Goal: Task Accomplishment & Management: Manage account settings

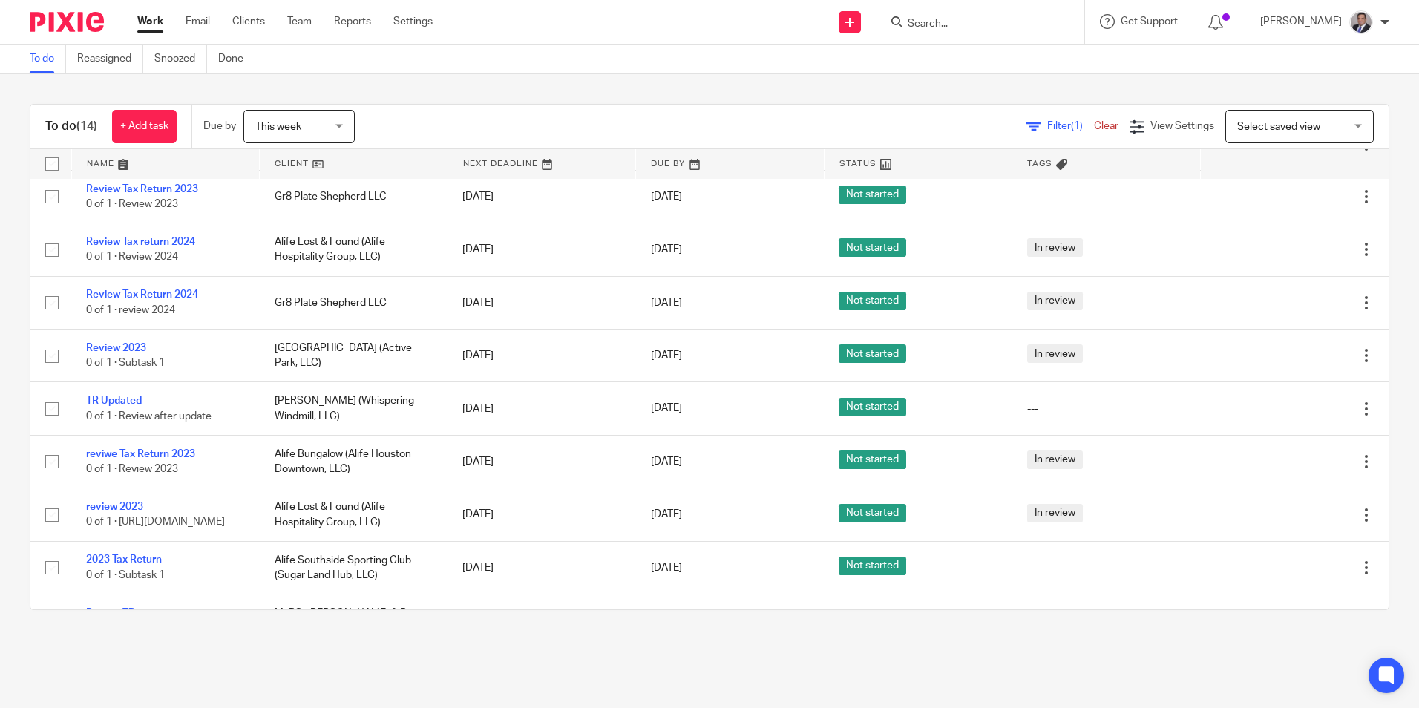
scroll to position [166, 0]
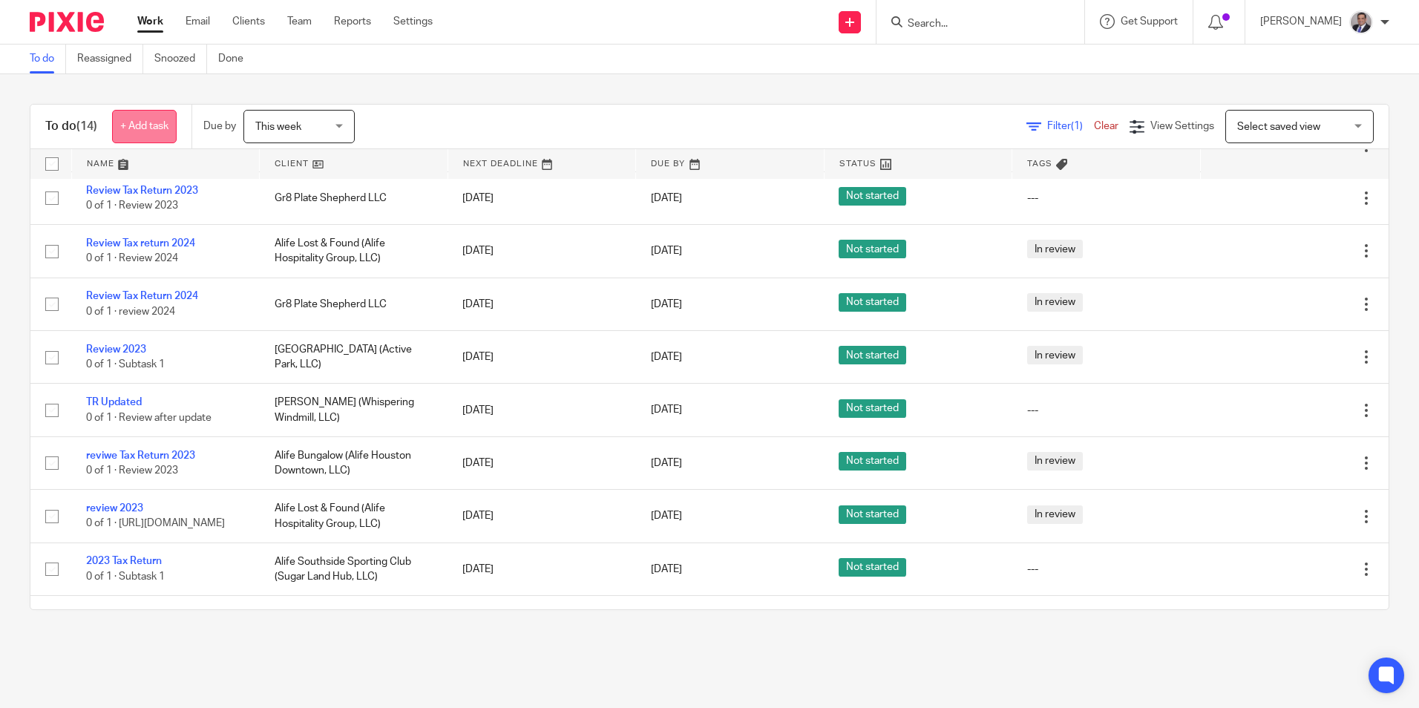
click at [119, 125] on link "+ Add task" at bounding box center [144, 126] width 65 height 33
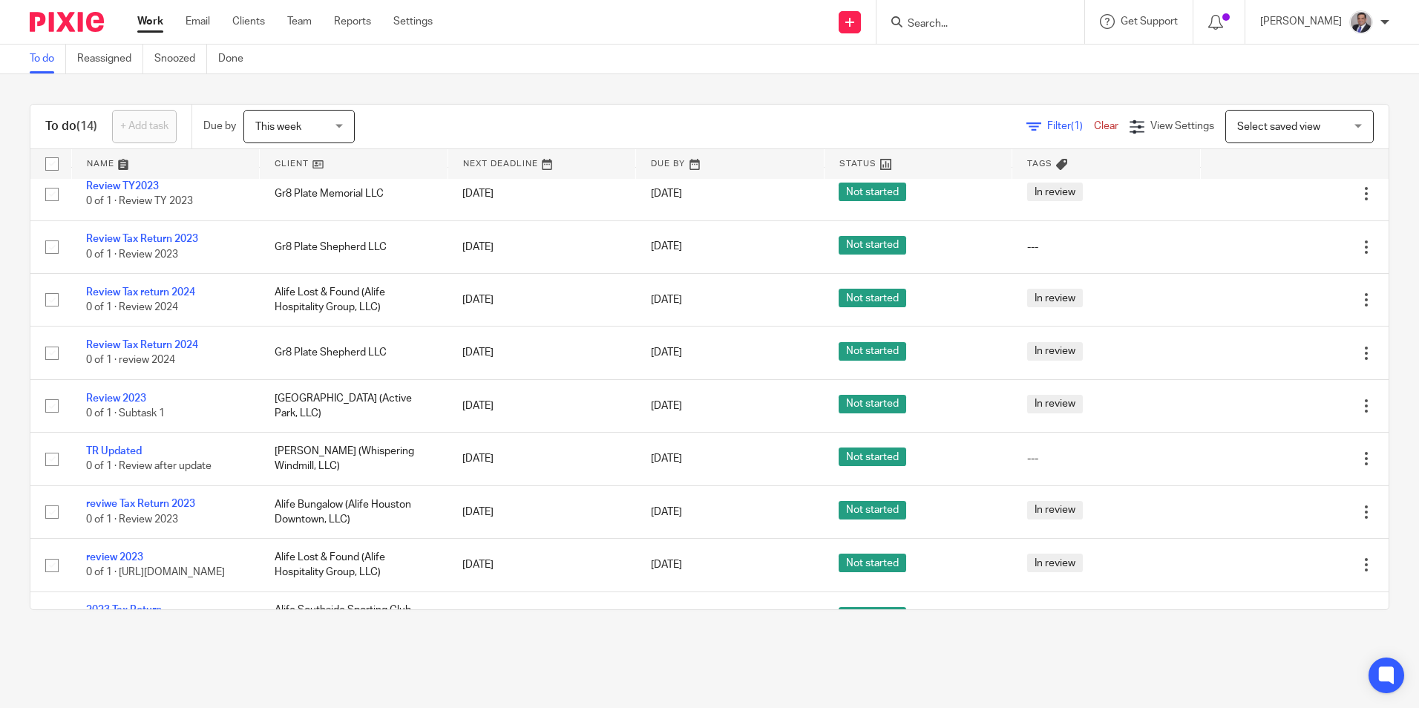
scroll to position [0, 0]
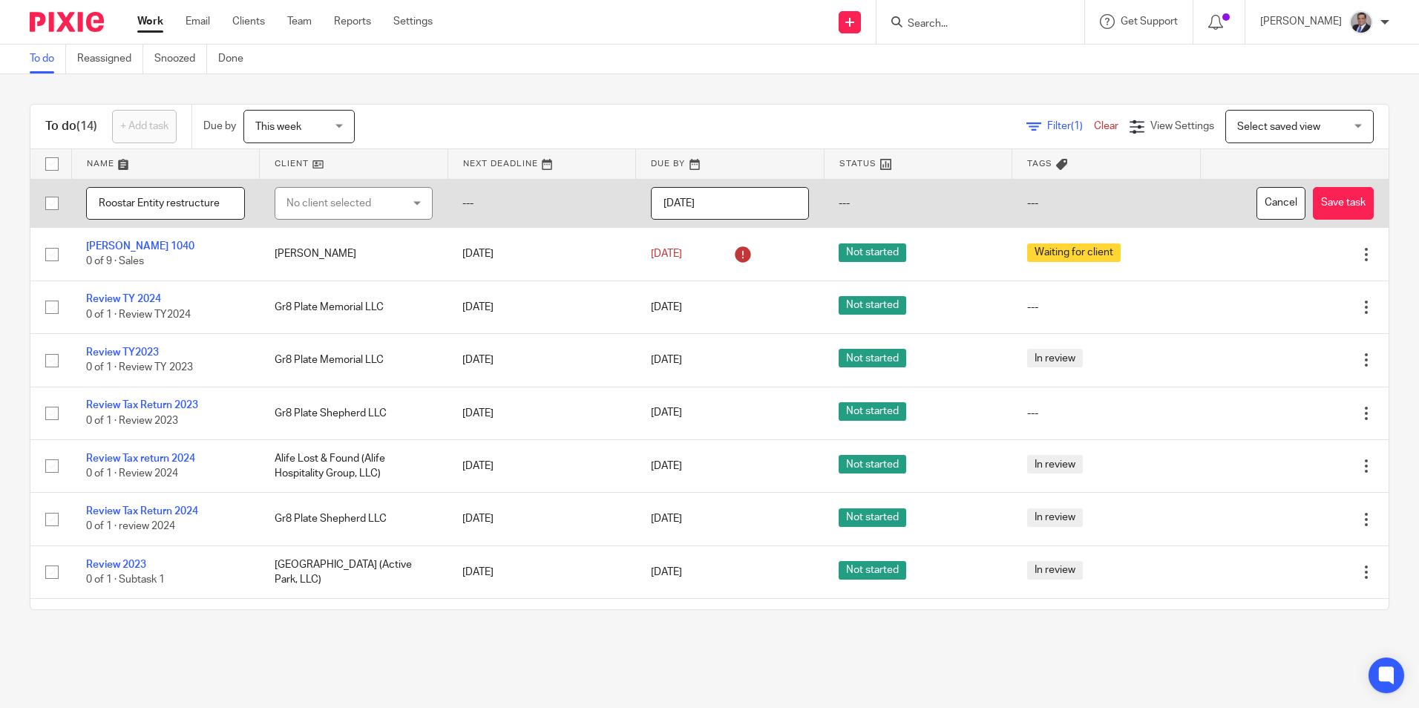
type input "Roostar Entity restructure"
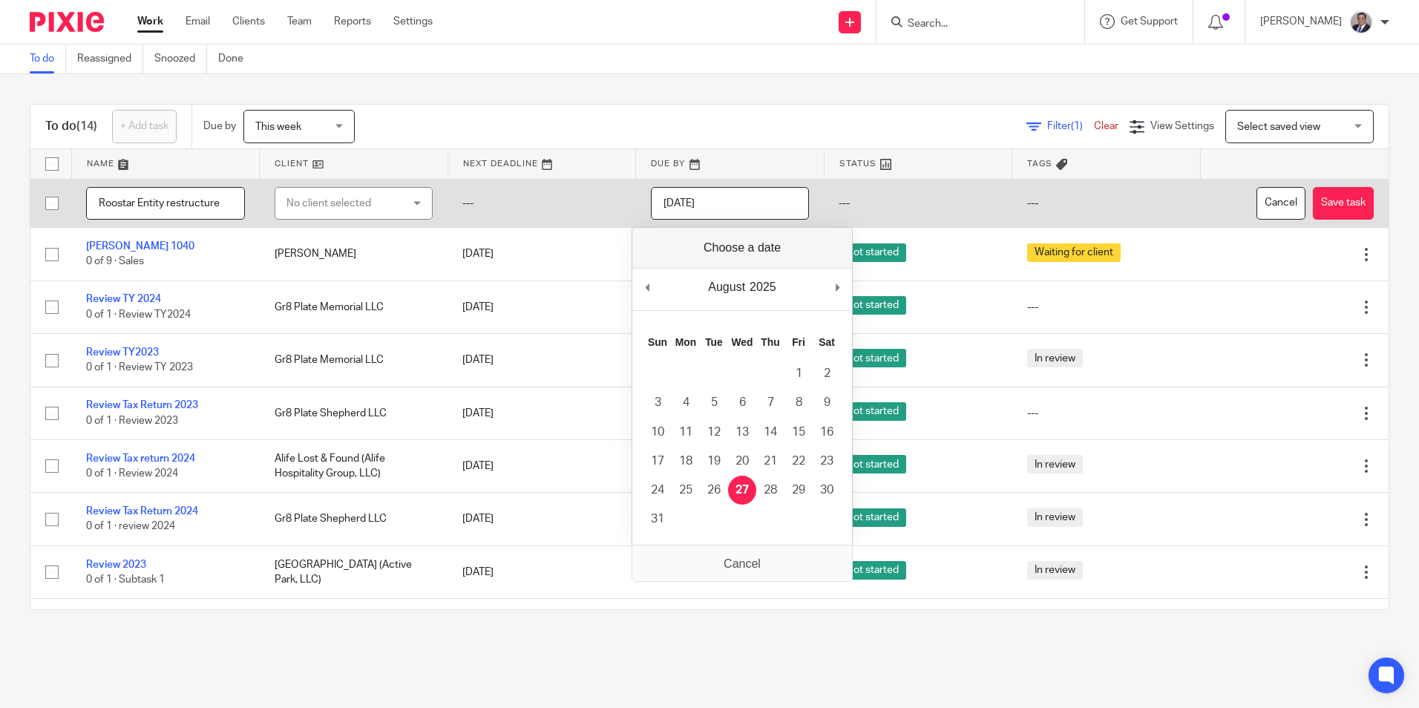
click at [746, 208] on input "2025-08-27" at bounding box center [730, 203] width 159 height 33
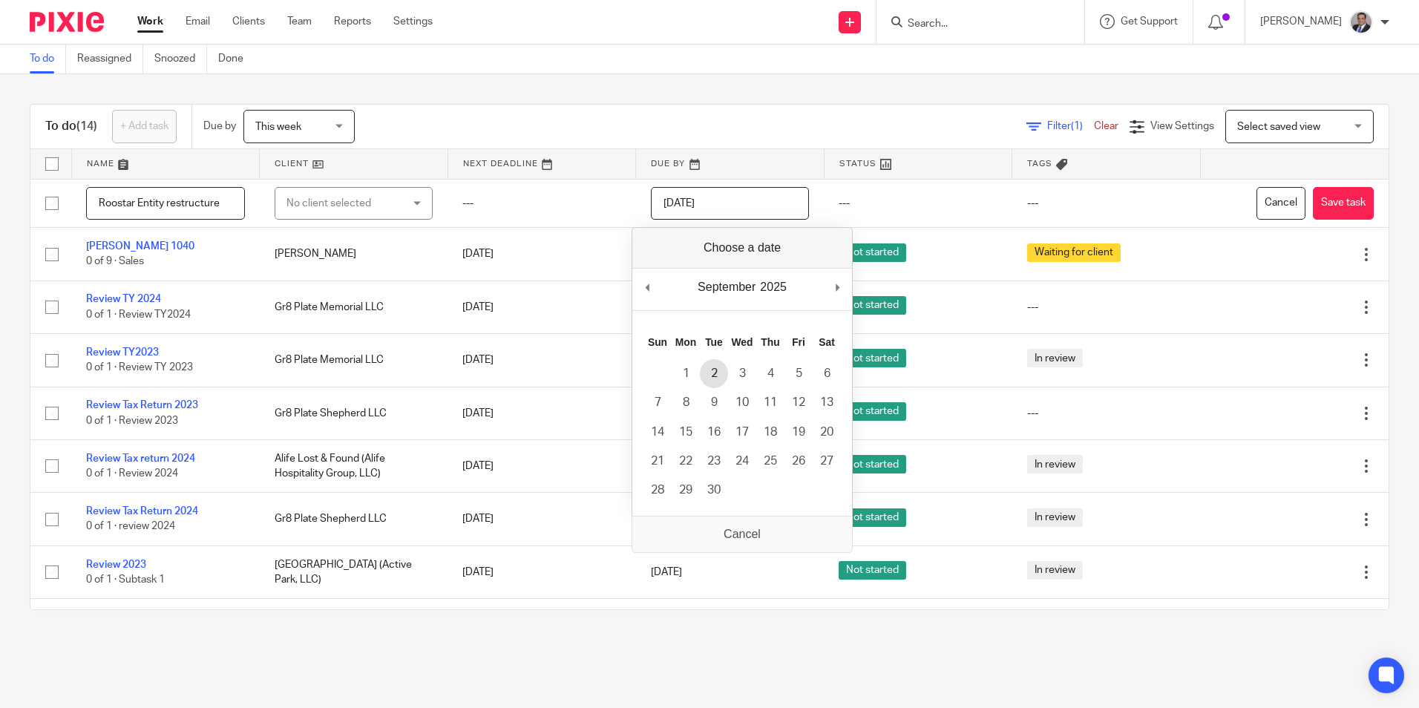
type input "2025-09-02"
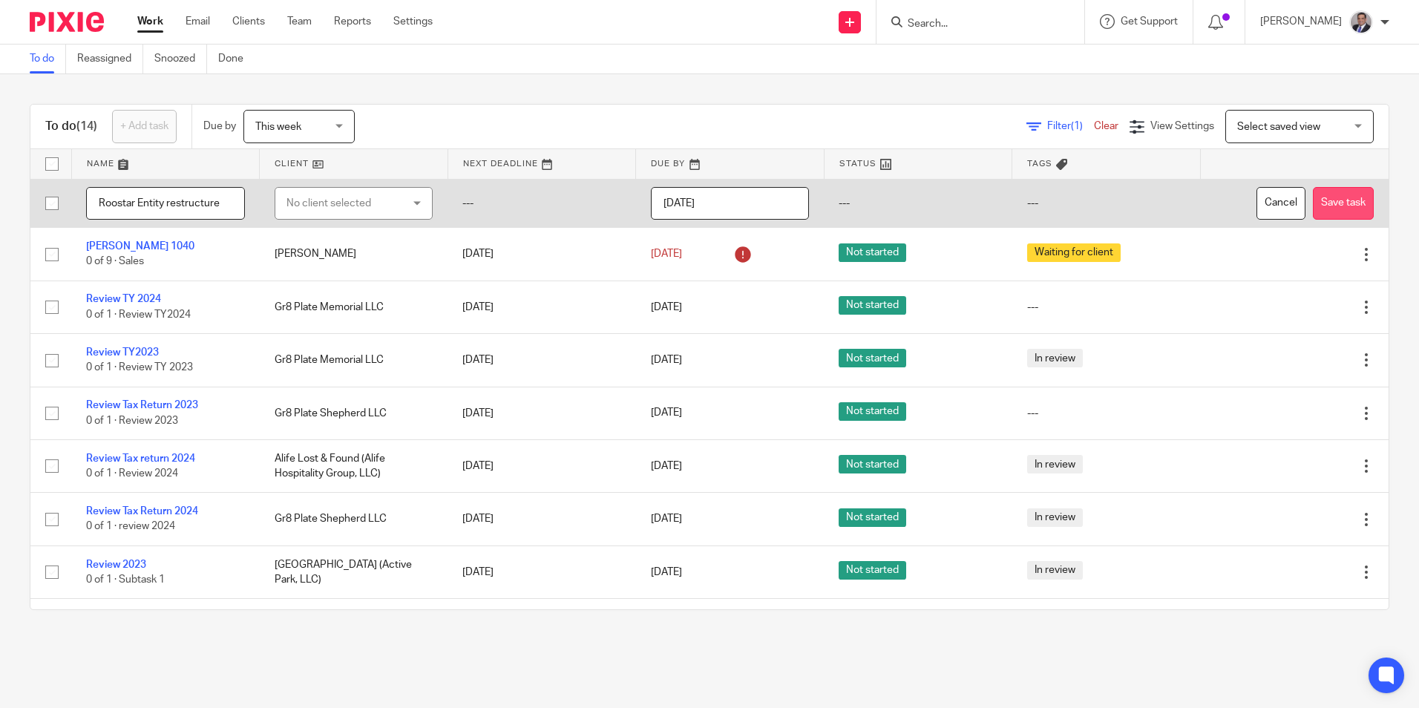
click at [1322, 200] on button "Save task" at bounding box center [1343, 203] width 61 height 33
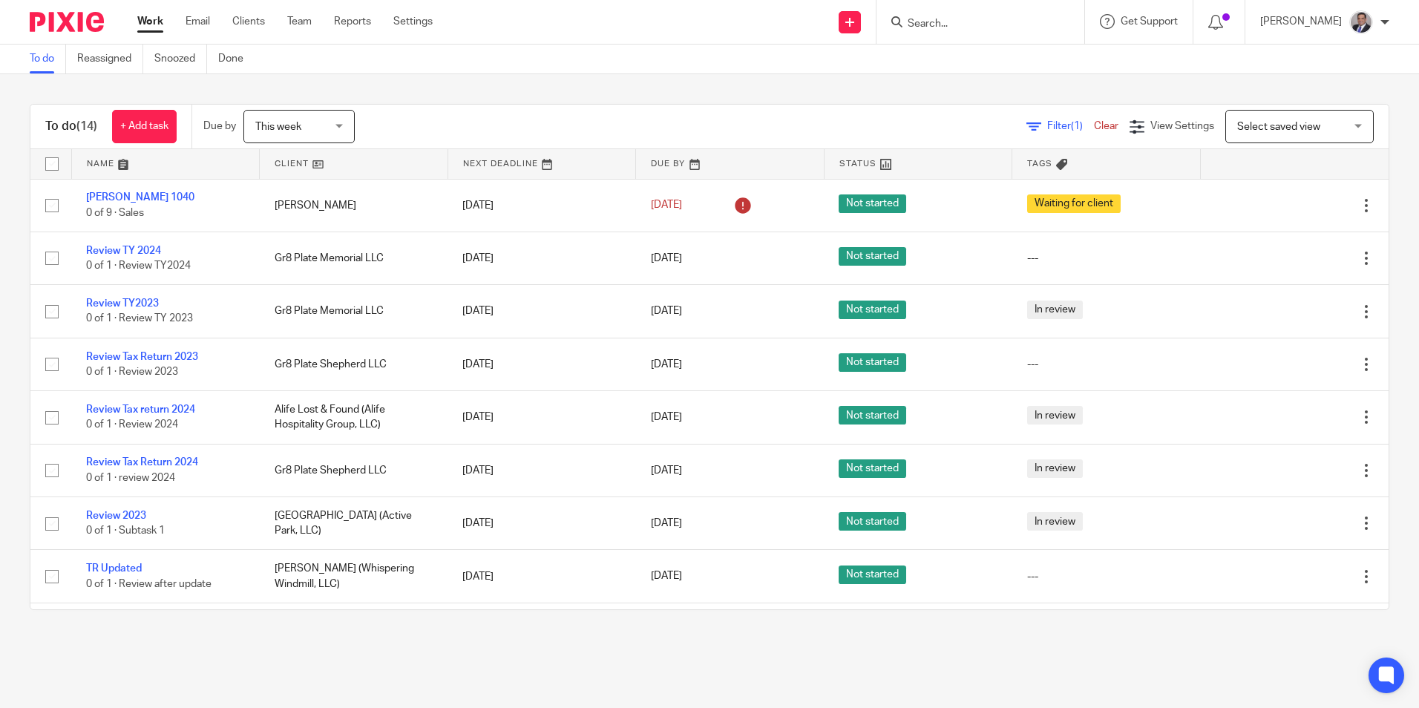
click at [309, 127] on span "This week" at bounding box center [294, 126] width 79 height 31
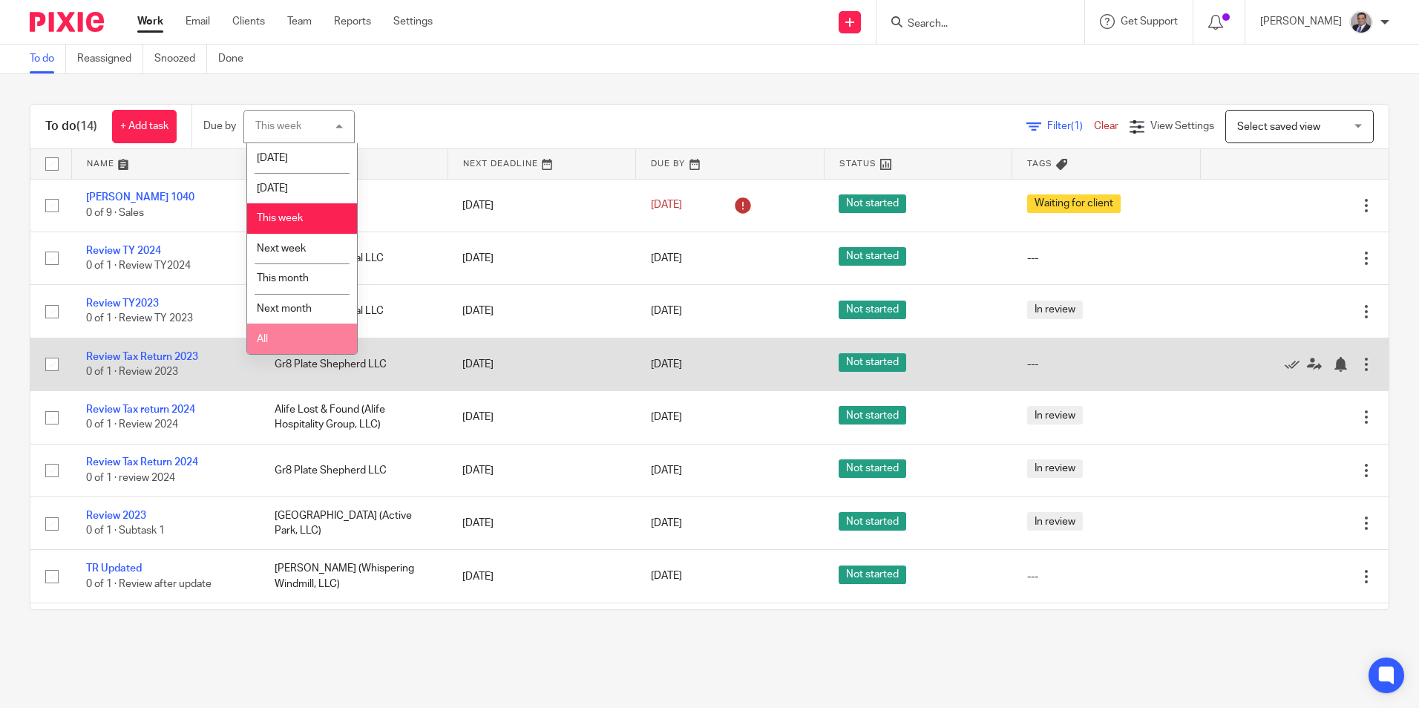
click at [298, 347] on li "All" at bounding box center [302, 339] width 110 height 30
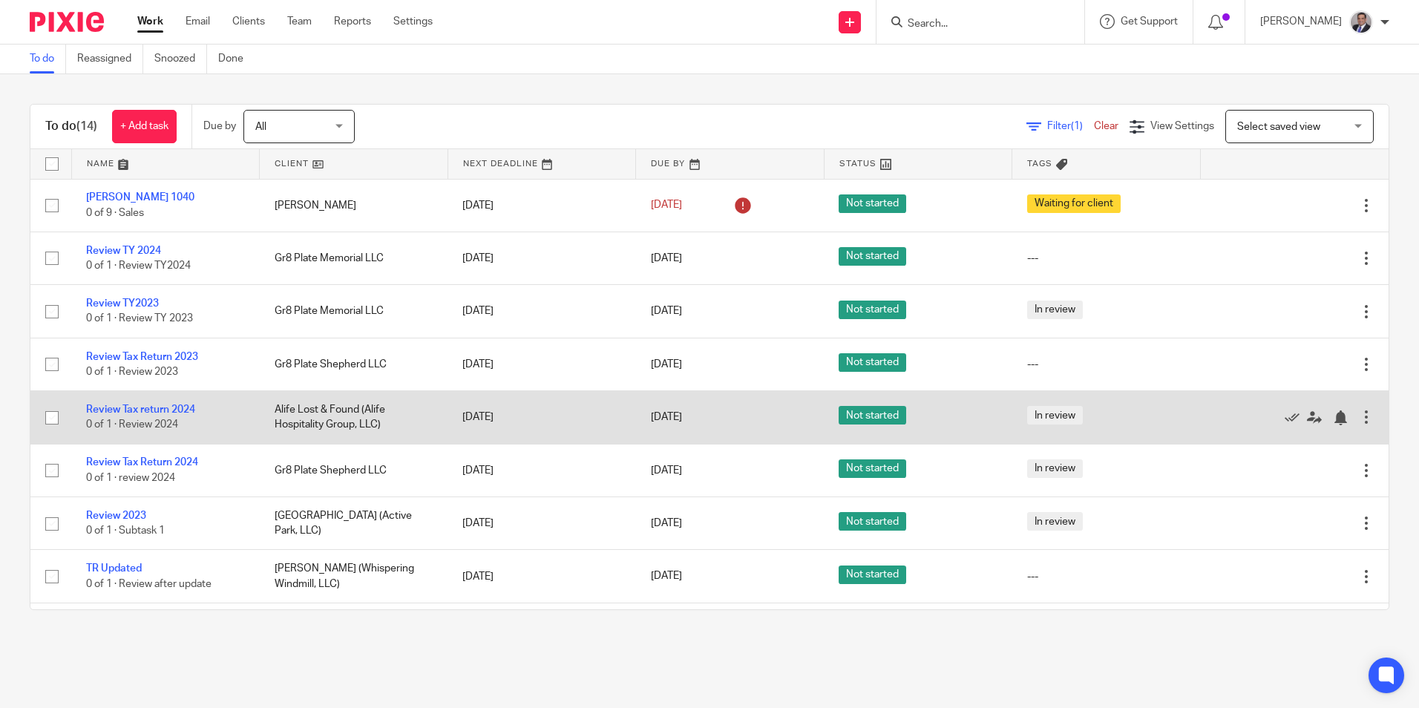
scroll to position [297, 0]
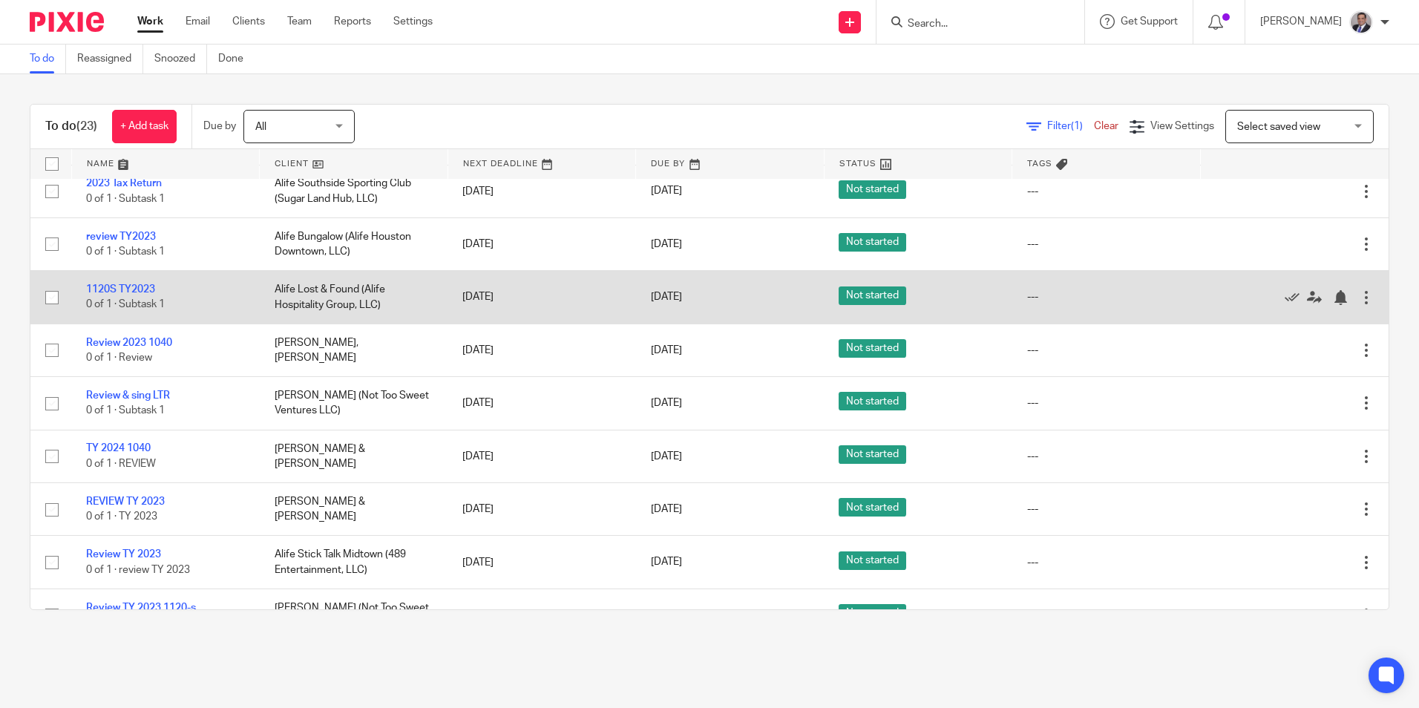
scroll to position [866, 0]
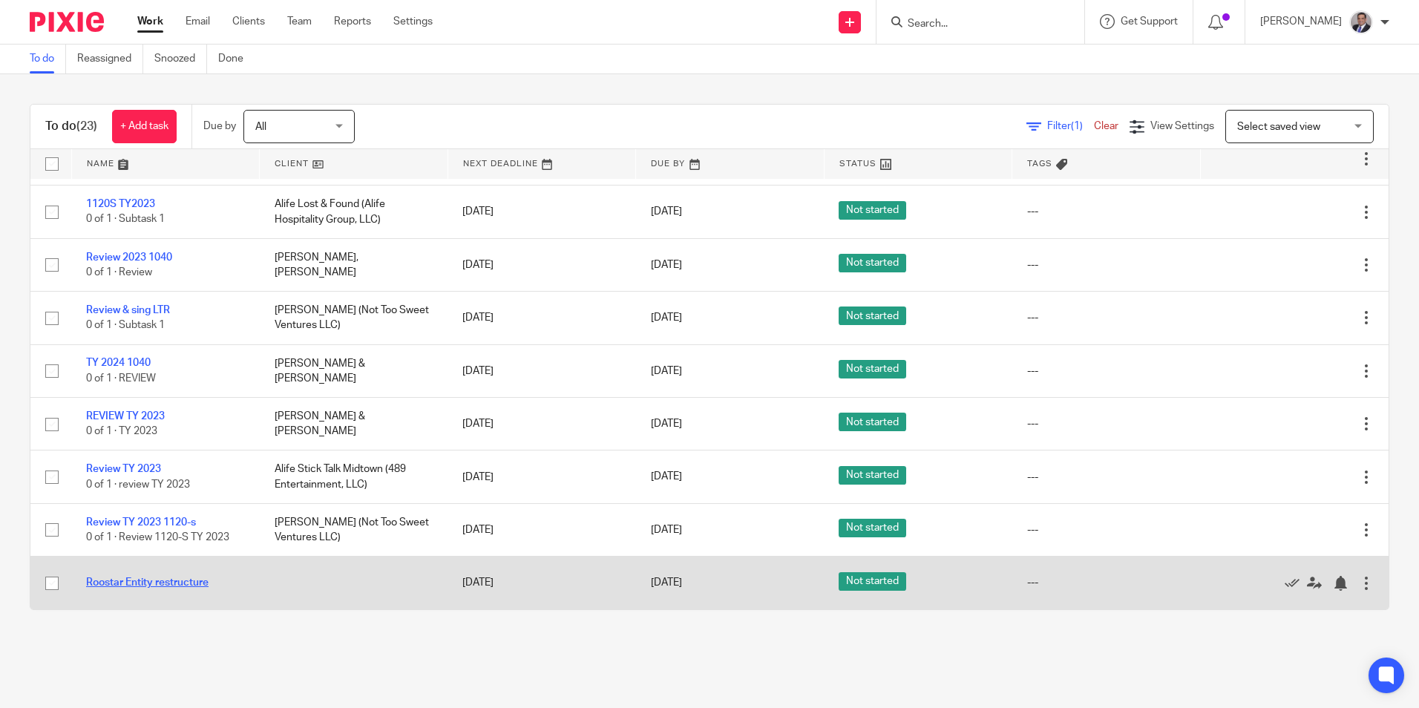
click at [176, 583] on link "Roostar Entity restructure" at bounding box center [147, 582] width 122 height 10
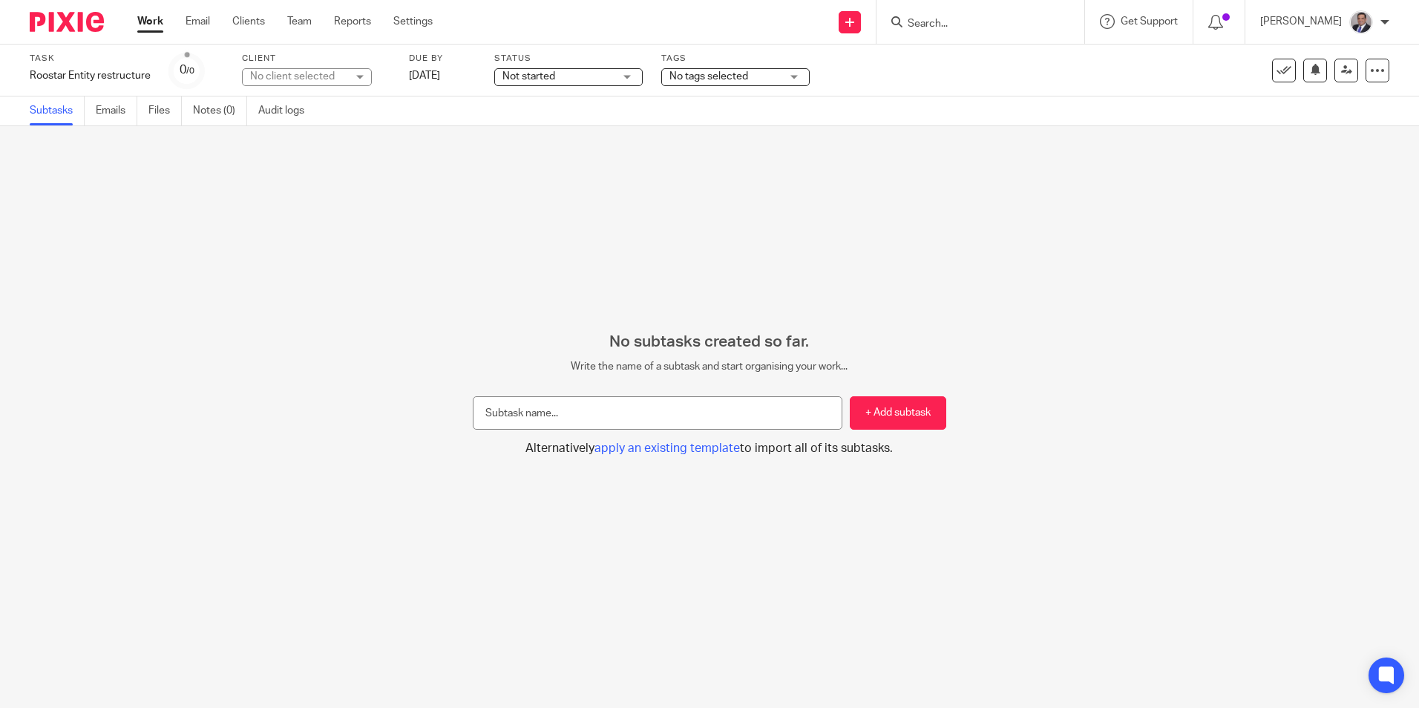
click at [324, 77] on div "No client selected" at bounding box center [298, 76] width 96 height 15
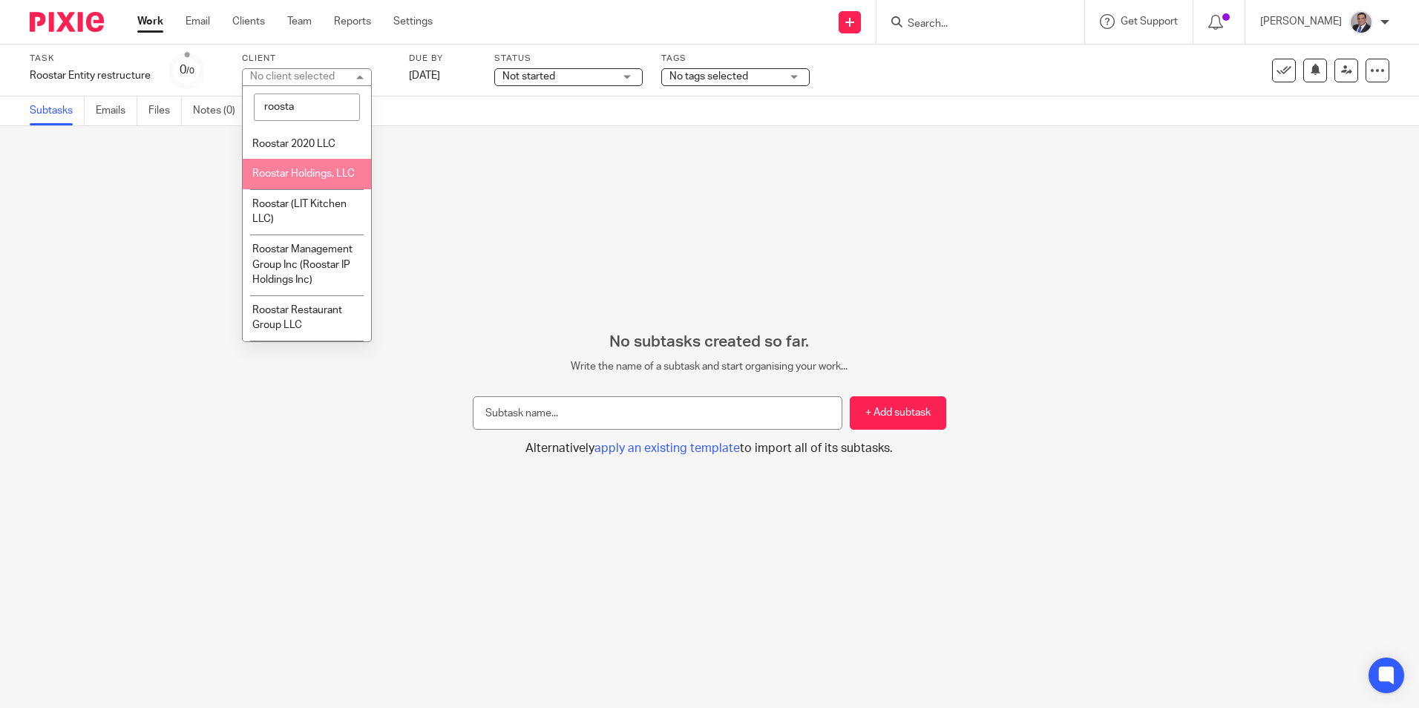
type input "roosta"
click at [280, 166] on li "Roostar Holdings, LLC" at bounding box center [307, 174] width 128 height 30
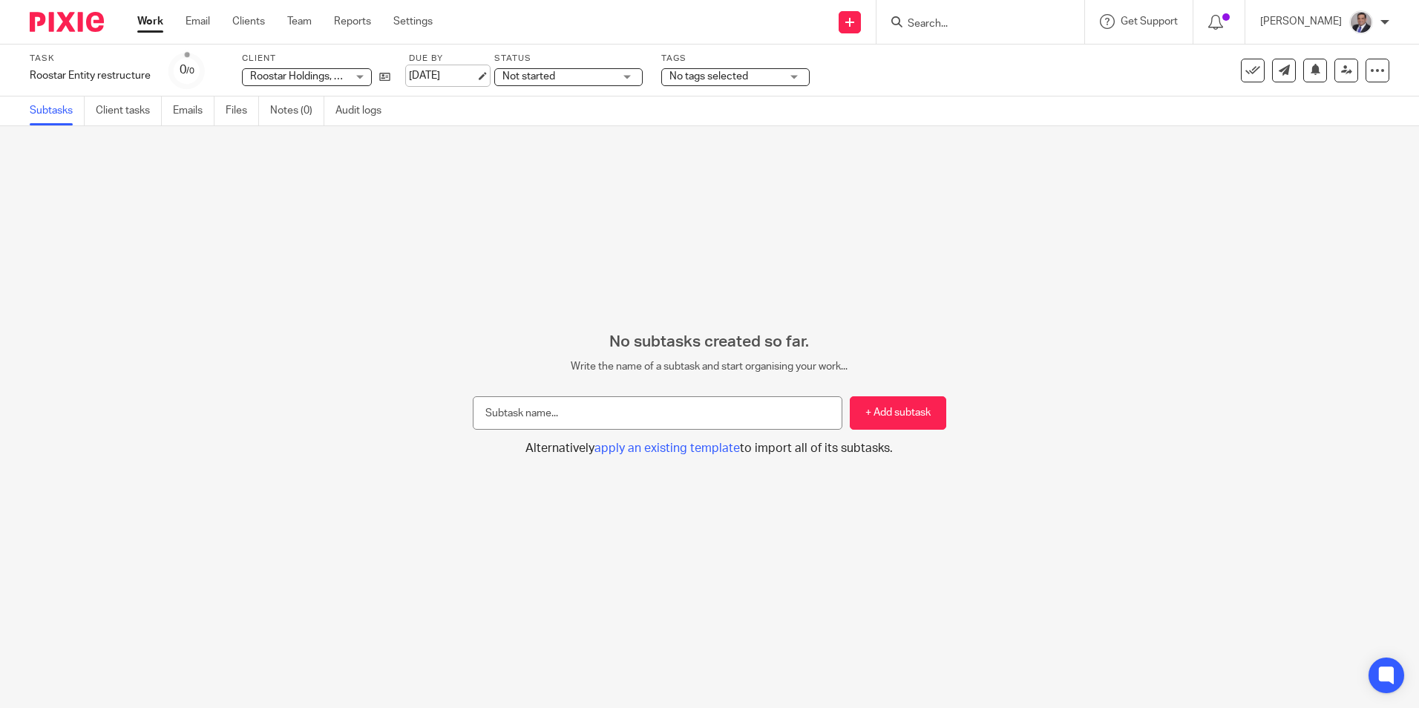
click at [461, 70] on link "Sep 2, 2025" at bounding box center [442, 76] width 67 height 16
click at [154, 17] on link "Work" at bounding box center [150, 21] width 26 height 15
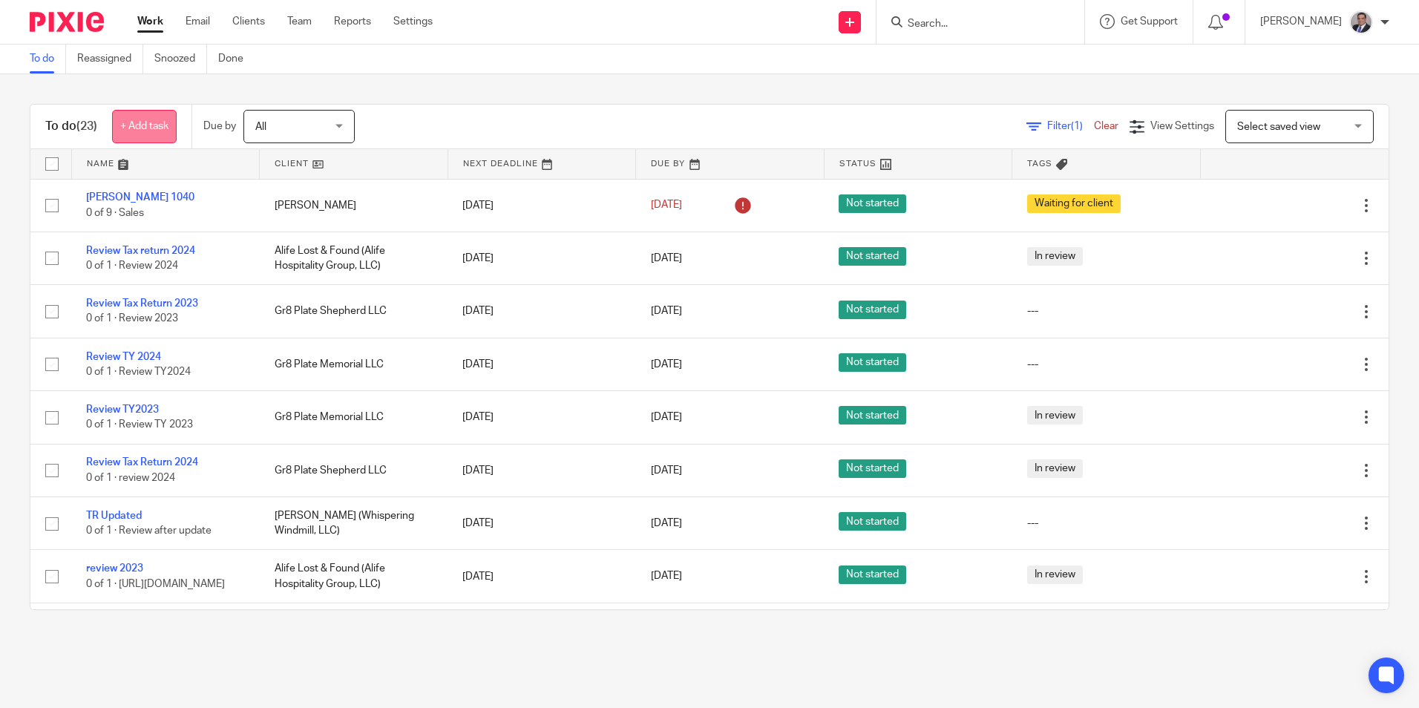
click at [152, 129] on link "+ Add task" at bounding box center [144, 126] width 65 height 33
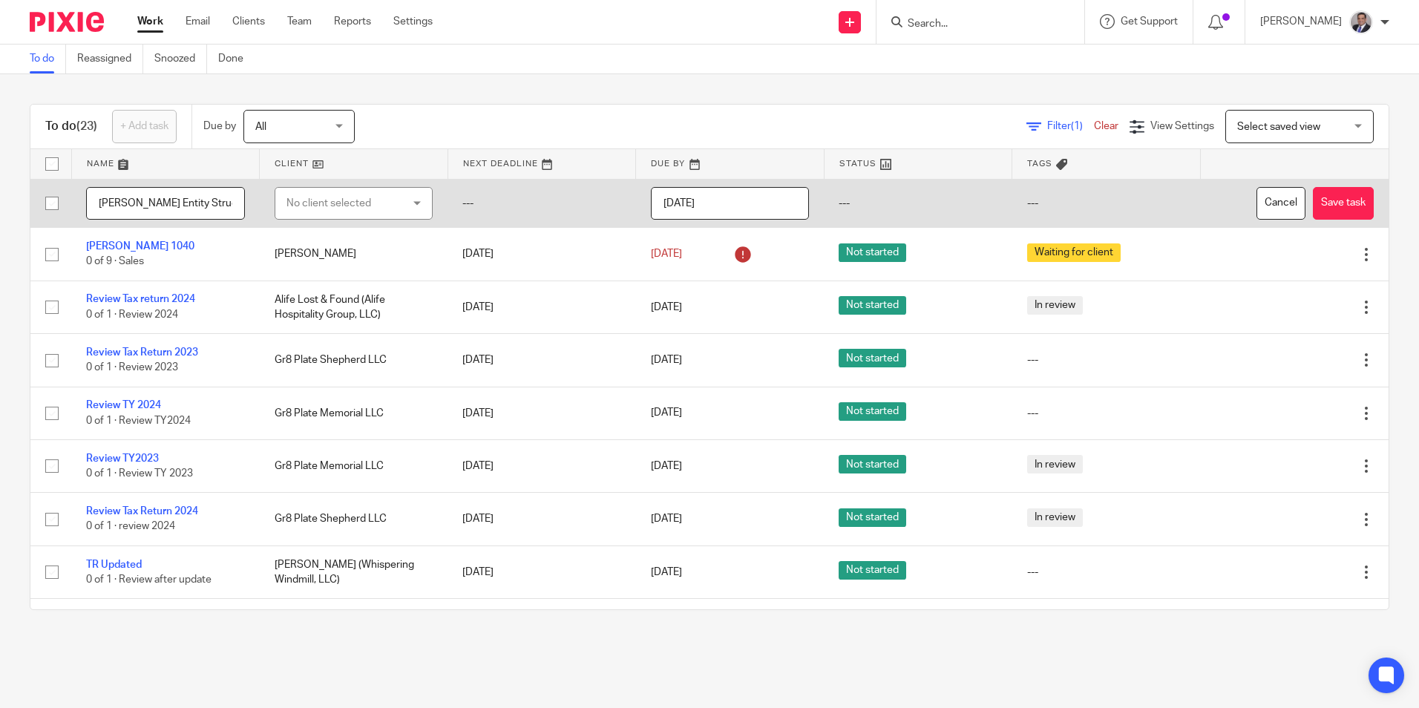
type input "Paul Miller Entity Structure"
click at [329, 203] on div "No client selected" at bounding box center [344, 203] width 117 height 31
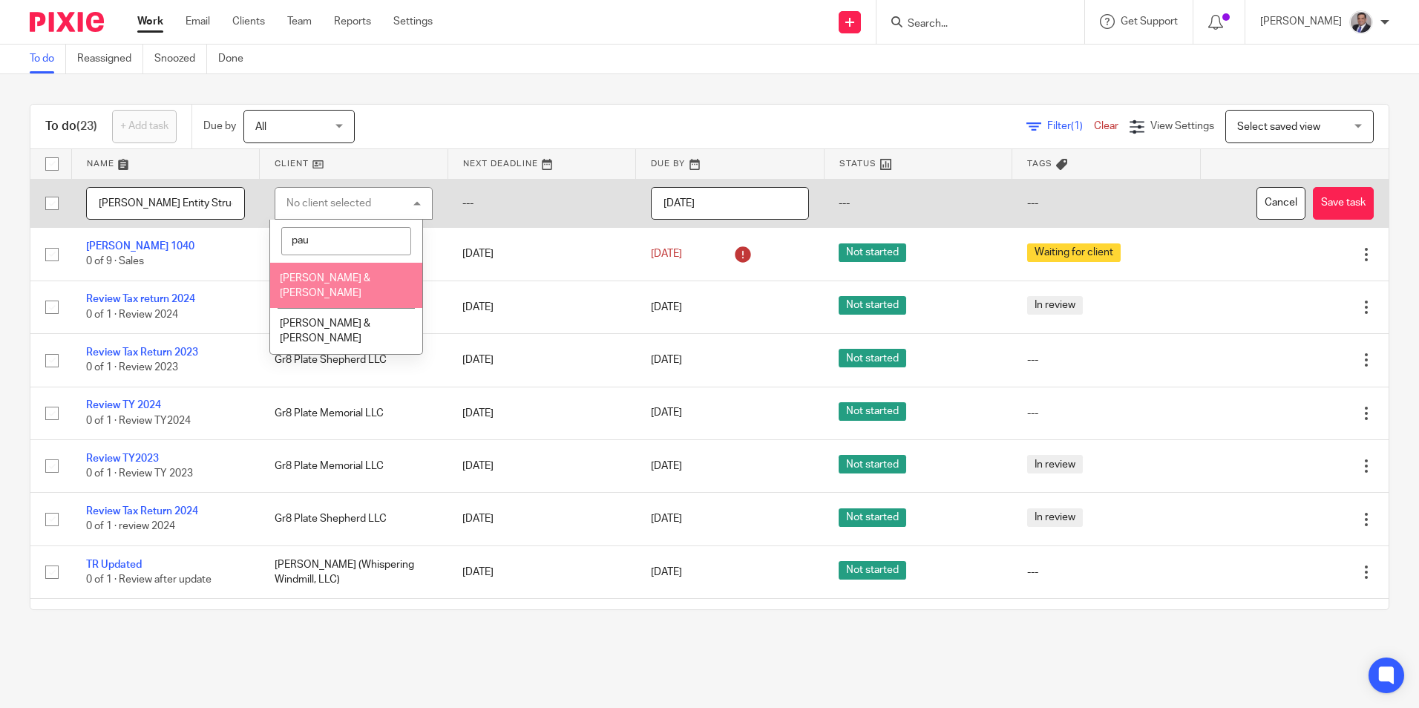
type input "pau"
click at [331, 281] on span "Miller, Paul & Doris" at bounding box center [325, 286] width 91 height 26
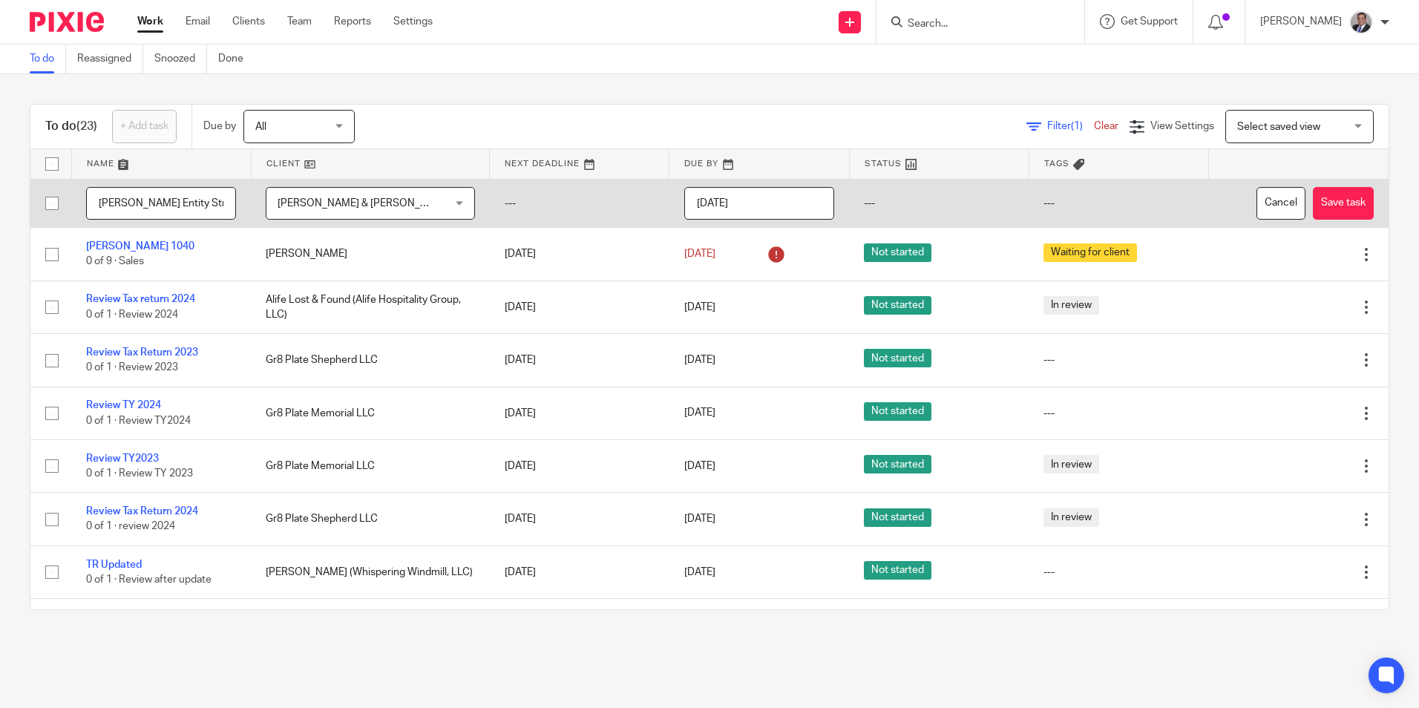
click at [738, 207] on input "2025-08-27" at bounding box center [759, 203] width 150 height 33
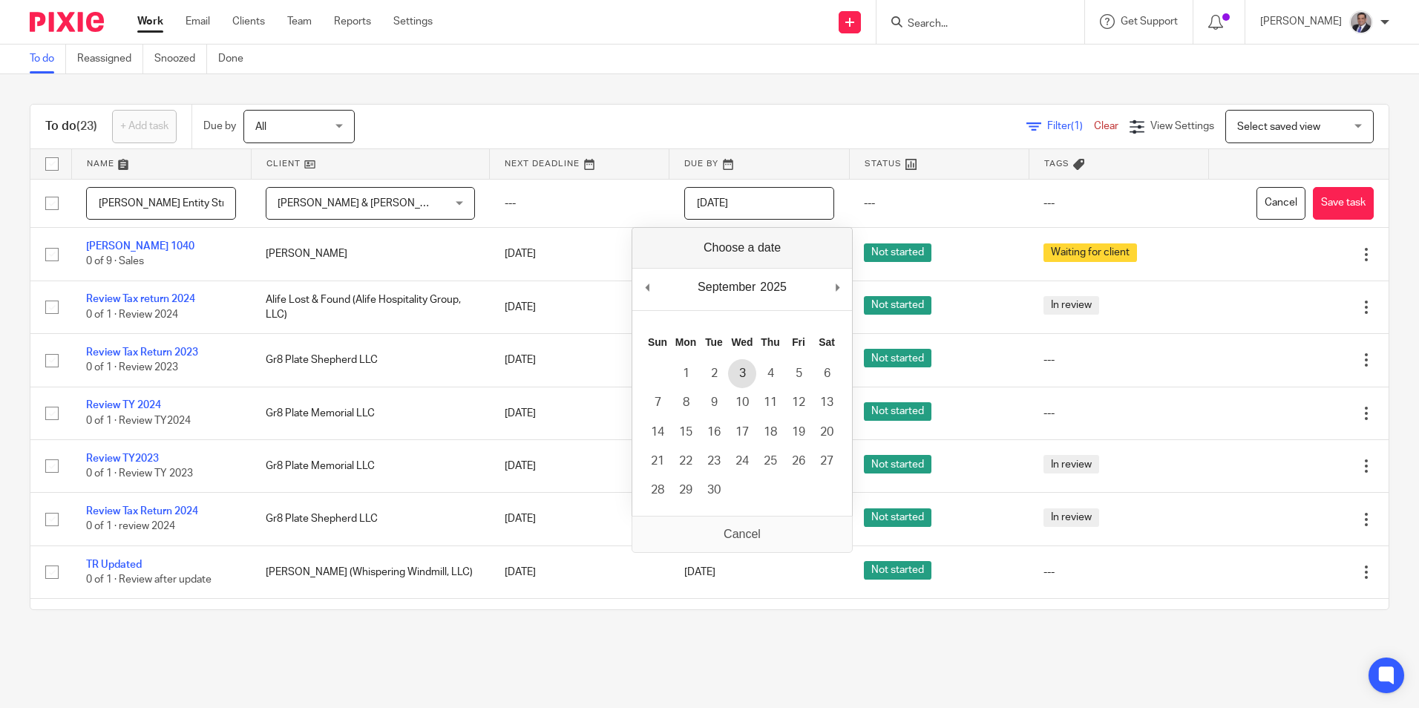
type input "2025-09-03"
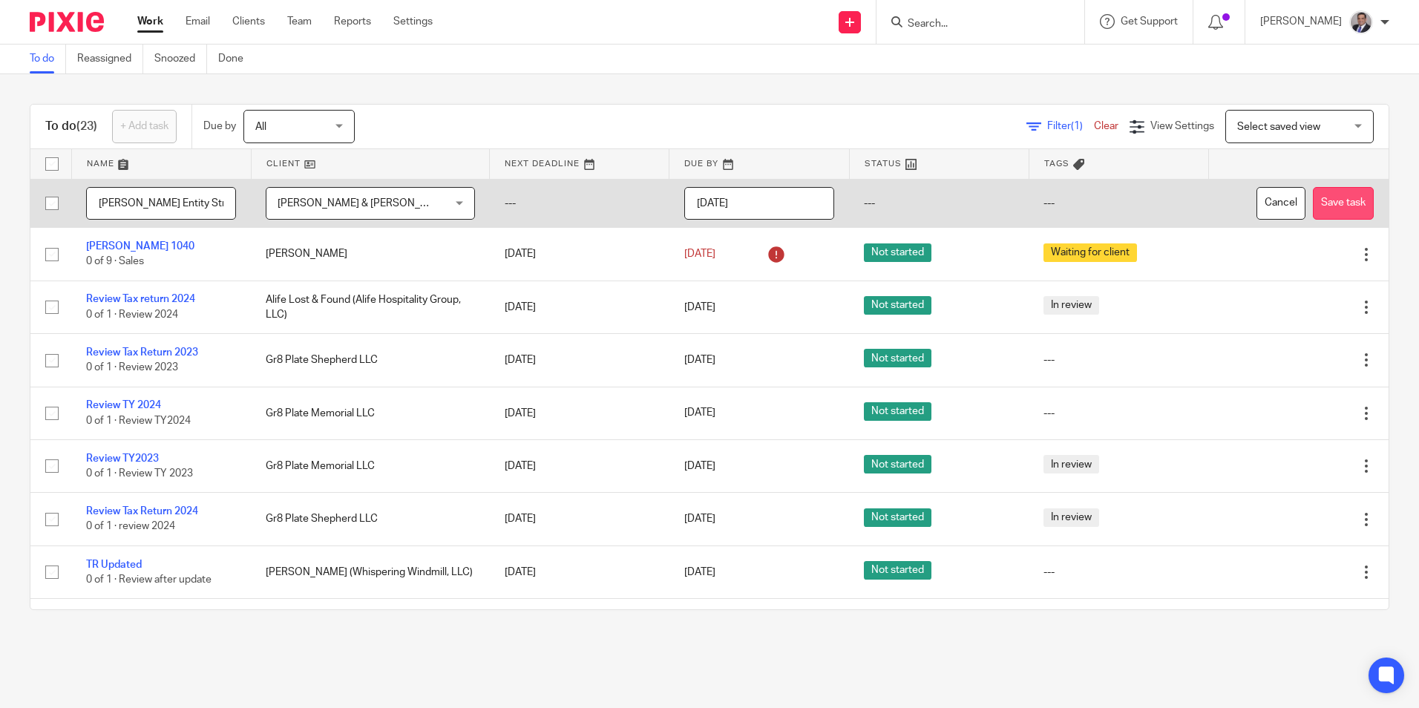
click at [1313, 196] on button "Save task" at bounding box center [1343, 203] width 61 height 33
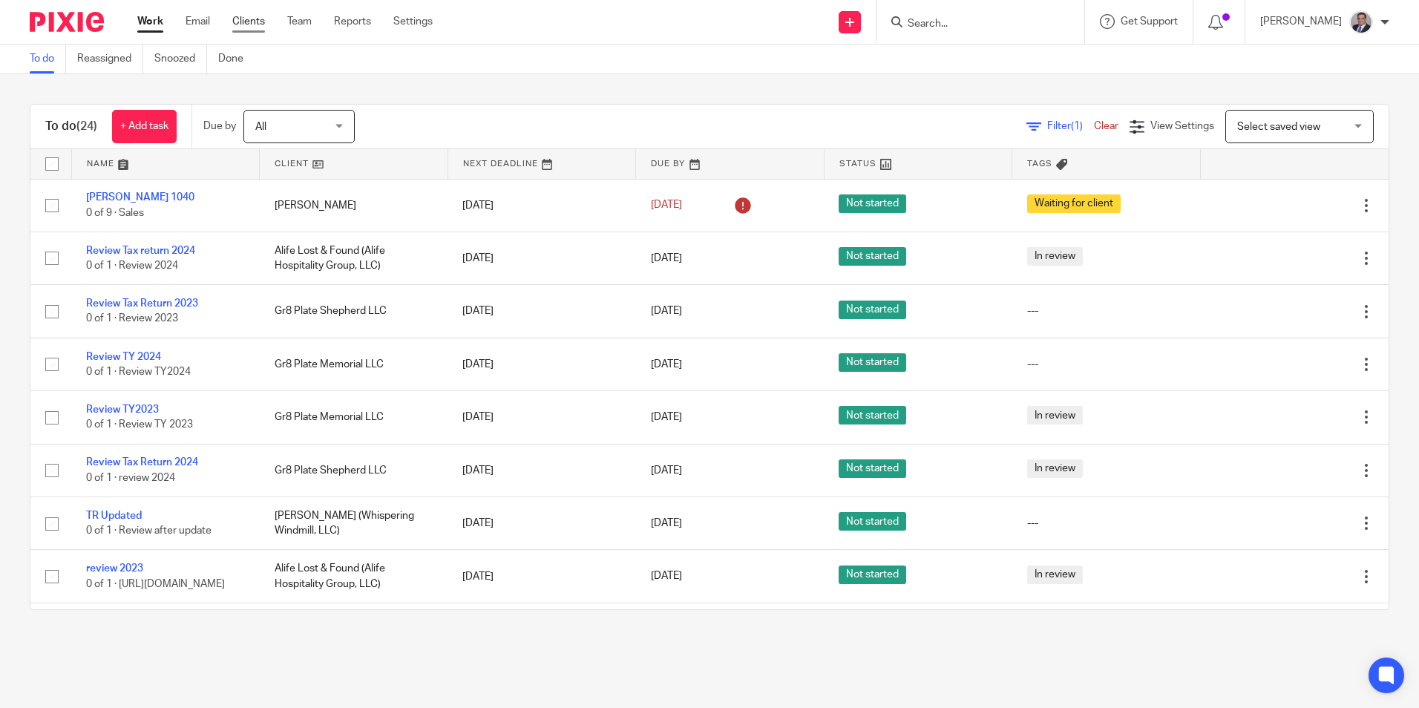
click at [236, 23] on link "Clients" at bounding box center [248, 21] width 33 height 15
click at [980, 30] on input "Search" at bounding box center [973, 24] width 134 height 13
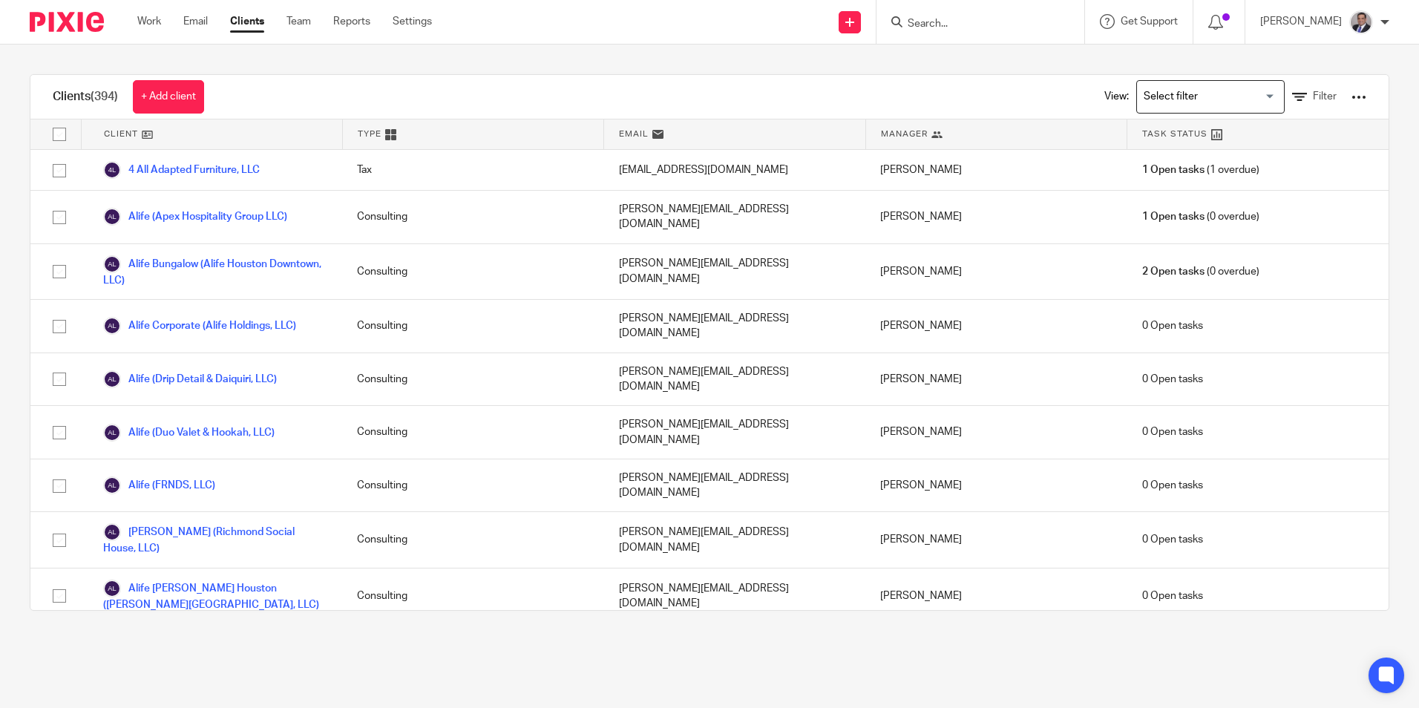
click at [980, 30] on input "Search" at bounding box center [973, 24] width 134 height 13
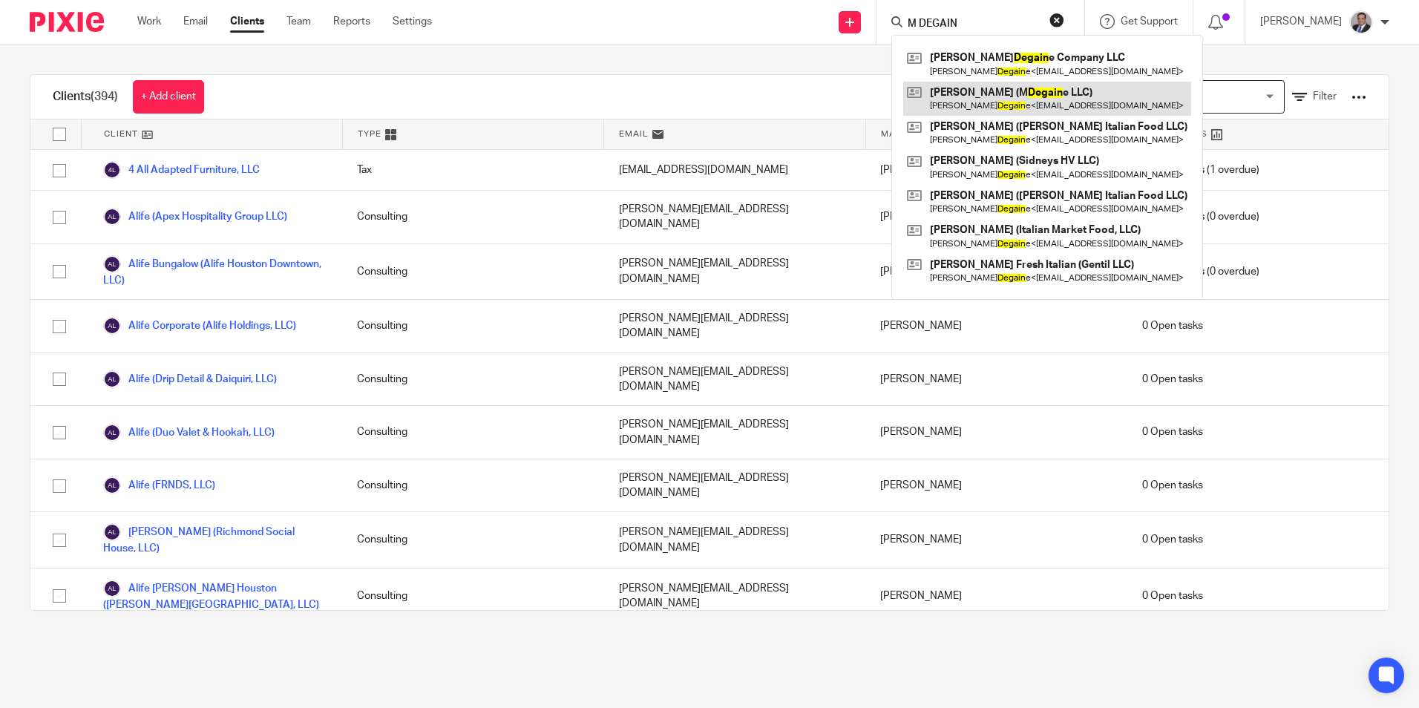
type input "M DEGAIN"
click at [1018, 102] on link at bounding box center [1047, 99] width 288 height 34
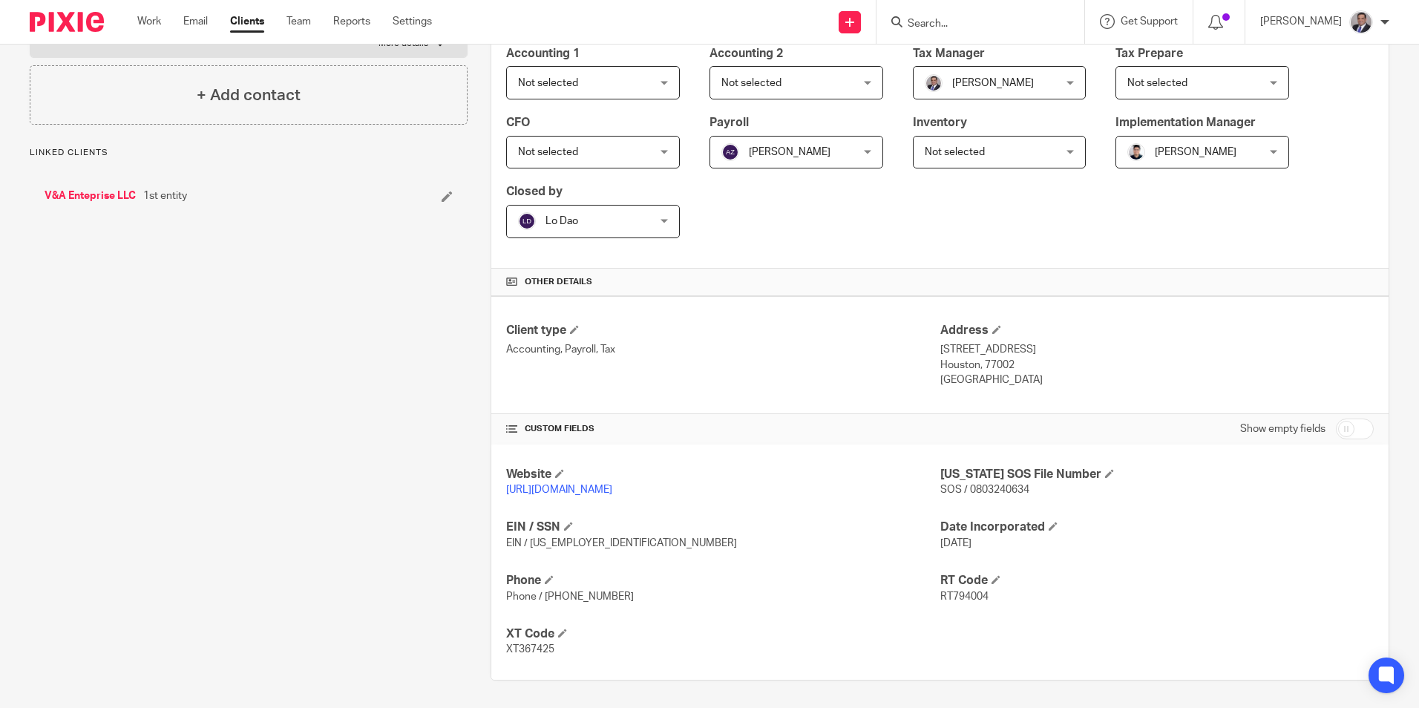
scroll to position [266, 0]
drag, startPoint x: 620, startPoint y: 594, endPoint x: 542, endPoint y: 598, distance: 78.8
click at [542, 598] on p "Phone / [PHONE_NUMBER]" at bounding box center [722, 594] width 433 height 15
copy span "[PHONE_NUMBER]"
